Goal: Check status: Check status

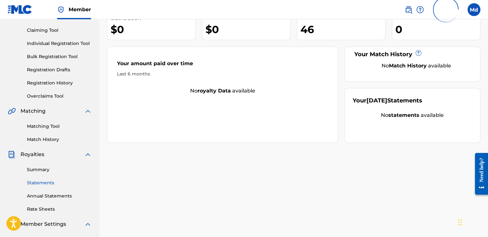
click at [31, 183] on link "Statements" at bounding box center [59, 182] width 65 height 7
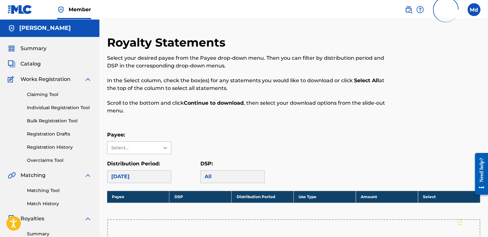
click at [122, 148] on div "Select..." at bounding box center [133, 147] width 44 height 7
click at [127, 160] on div "No options" at bounding box center [138, 160] width 63 height 13
click at [23, 48] on span "Summary" at bounding box center [34, 49] width 26 height 8
